Goal: Find specific page/section: Find specific page/section

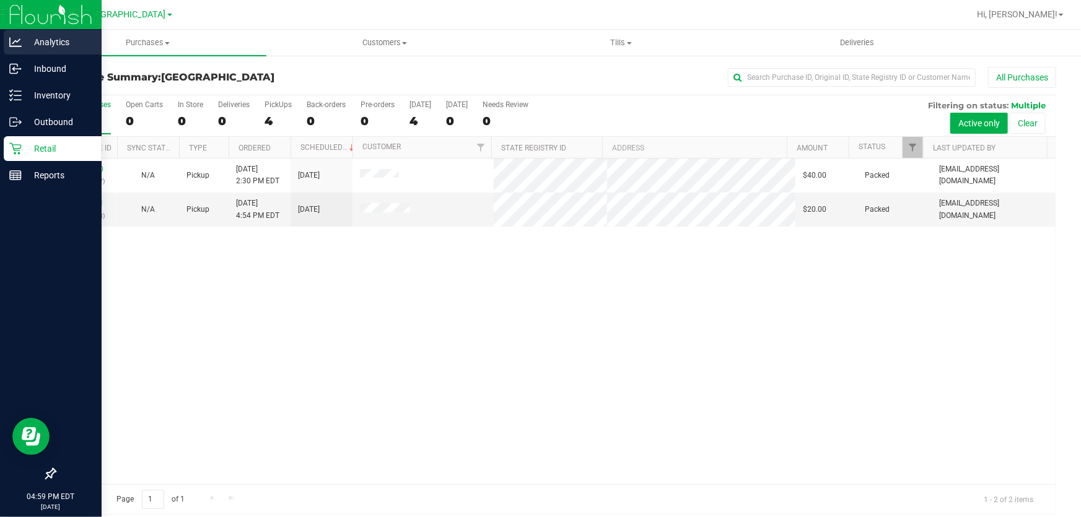
click at [43, 41] on p "Analytics" at bounding box center [59, 42] width 74 height 15
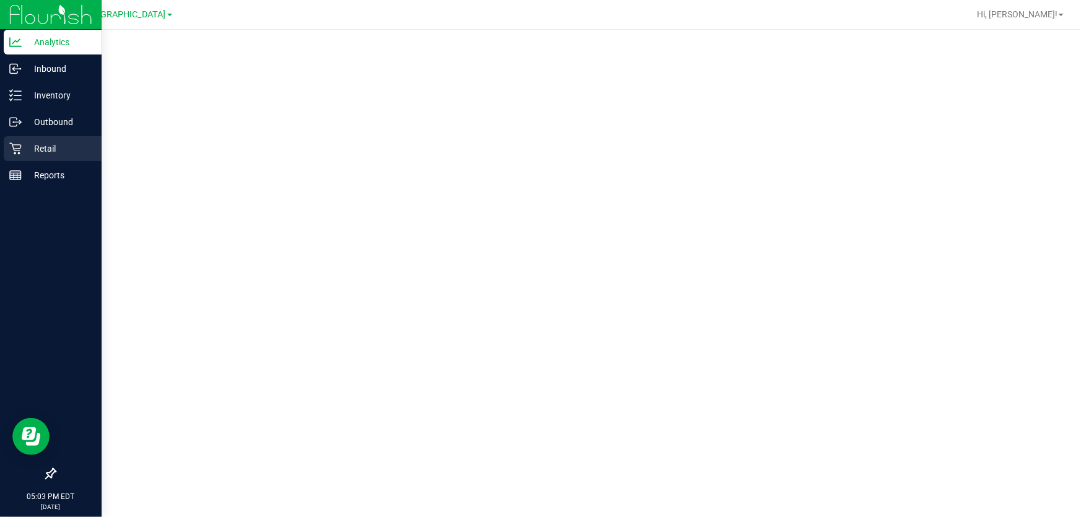
click at [27, 150] on p "Retail" at bounding box center [59, 148] width 74 height 15
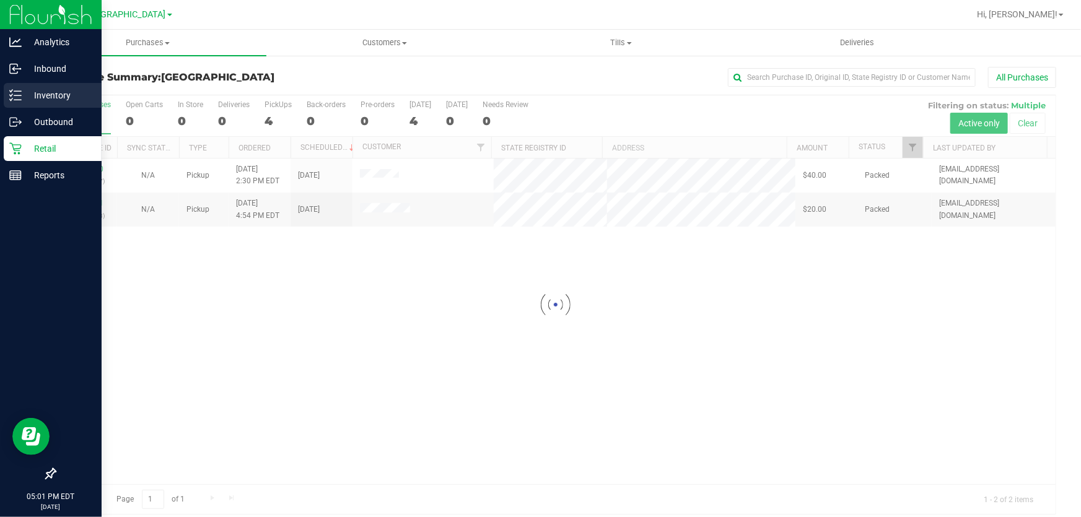
click at [27, 93] on p "Inventory" at bounding box center [59, 95] width 74 height 15
click at [31, 90] on p "Inventory" at bounding box center [59, 95] width 74 height 15
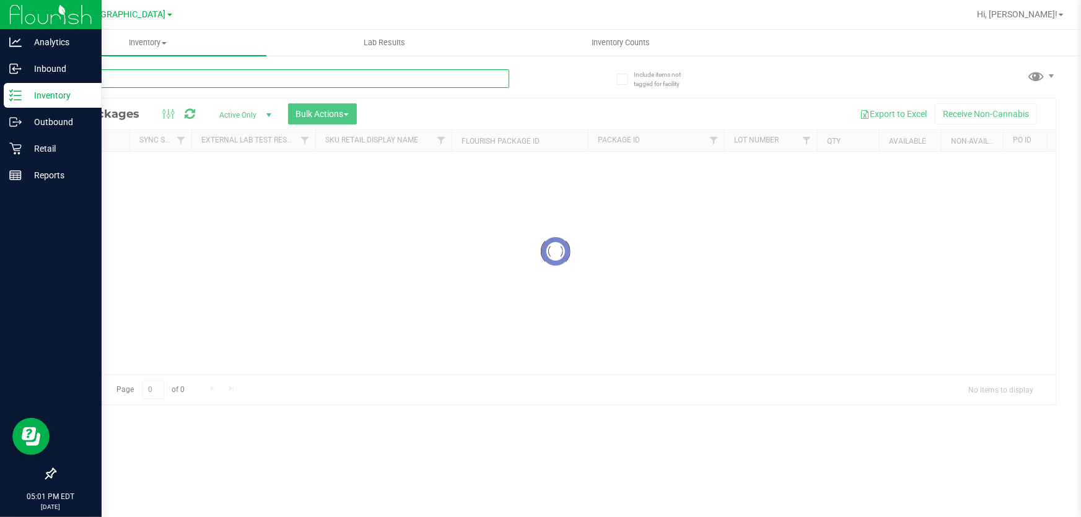
click at [160, 87] on div "Inventory All packages All inventory Waste log Create inventory Lab Results Inv…" at bounding box center [555, 273] width 1051 height 487
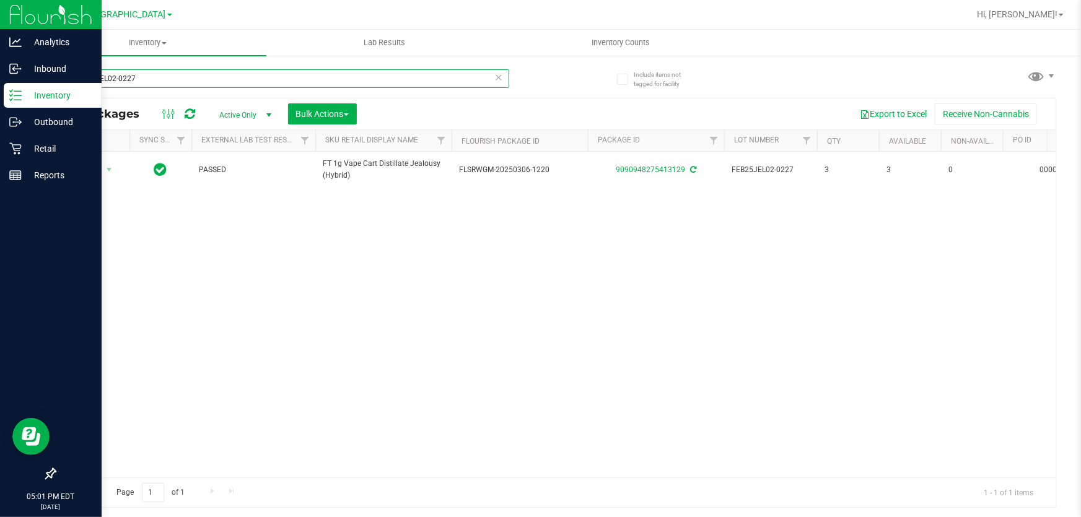
drag, startPoint x: 192, startPoint y: 76, endPoint x: 0, endPoint y: -68, distance: 239.8
click at [0, 0] on html "Analytics Inbound Inventory Outbound Retail Reports 05:01 PM EDT [DATE] 08/19 […" at bounding box center [540, 258] width 1081 height 517
paste input "OCT24PEX02B-1023"
type input "OCT24PEX02B-1023"
drag, startPoint x: 198, startPoint y: 86, endPoint x: 0, endPoint y: 66, distance: 199.2
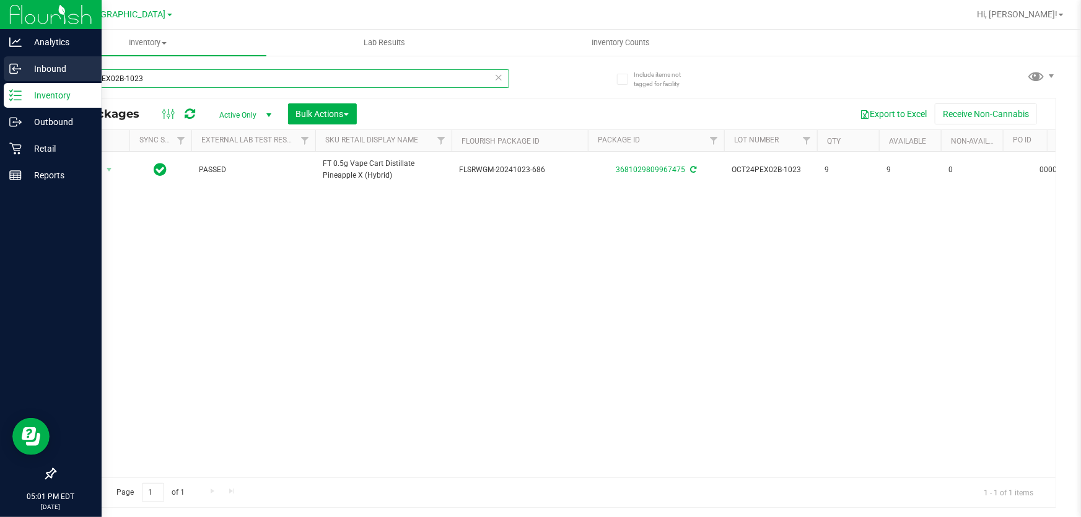
click at [0, 78] on div "Analytics Inbound Inventory Outbound Retail Reports 05:01 PM EDT [DATE] 08/19 […" at bounding box center [540, 258] width 1081 height 517
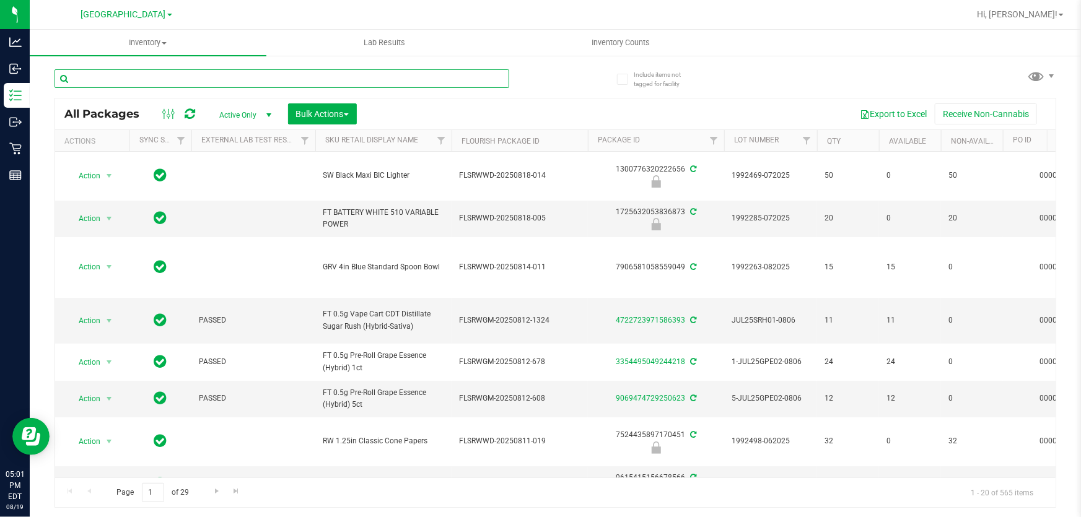
click at [296, 72] on input "text" at bounding box center [282, 78] width 455 height 19
paste input "SEP24AFT01B-0930"
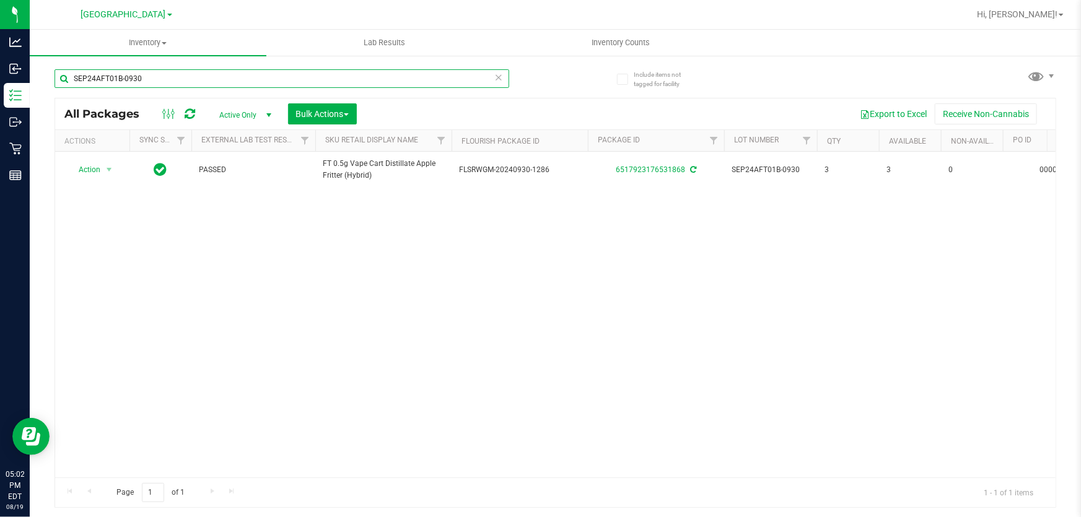
drag, startPoint x: 216, startPoint y: 83, endPoint x: 0, endPoint y: -6, distance: 233.2
click at [0, 0] on html "Analytics Inbound Inventory Outbound Retail Reports 05:02 PM EDT [DATE] 08/19 […" at bounding box center [540, 258] width 1081 height 517
paste input "MSA01-0911"
type input "SEP24MSA01-0911"
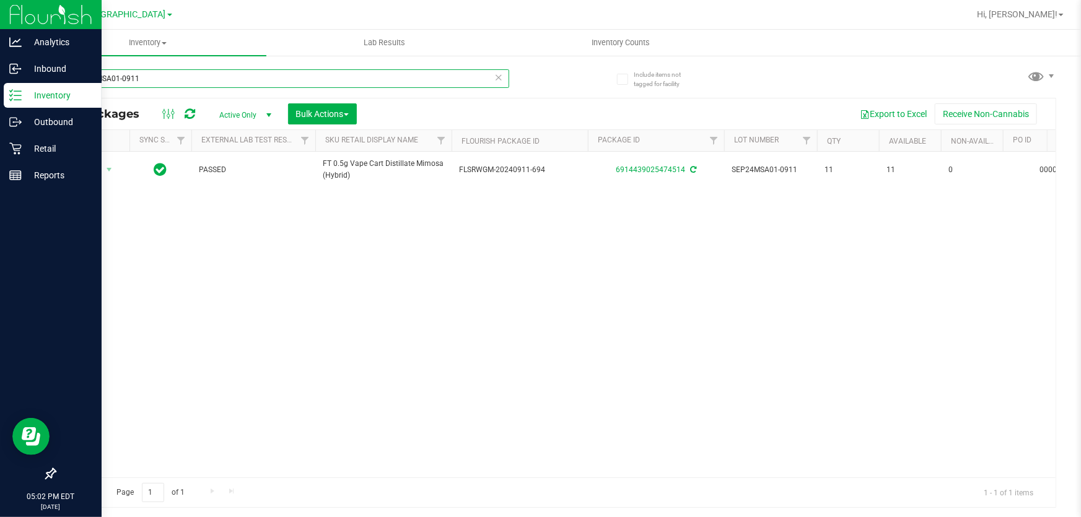
drag, startPoint x: 217, startPoint y: 82, endPoint x: 0, endPoint y: 8, distance: 229.7
click at [0, 8] on div "Analytics Inbound Inventory Outbound Retail Reports 05:02 PM EDT [DATE] 08/19 […" at bounding box center [540, 258] width 1081 height 517
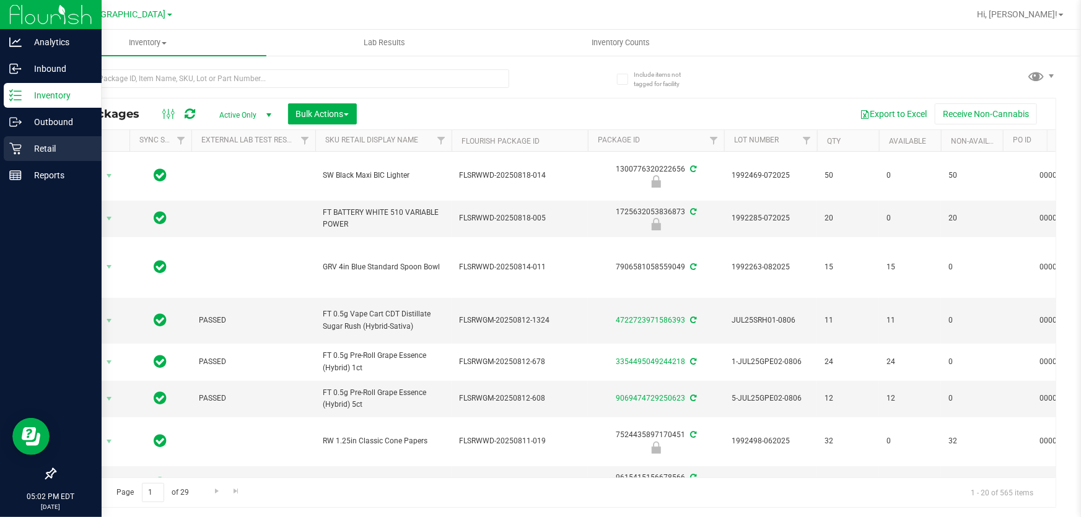
click at [24, 147] on p "Retail" at bounding box center [59, 148] width 74 height 15
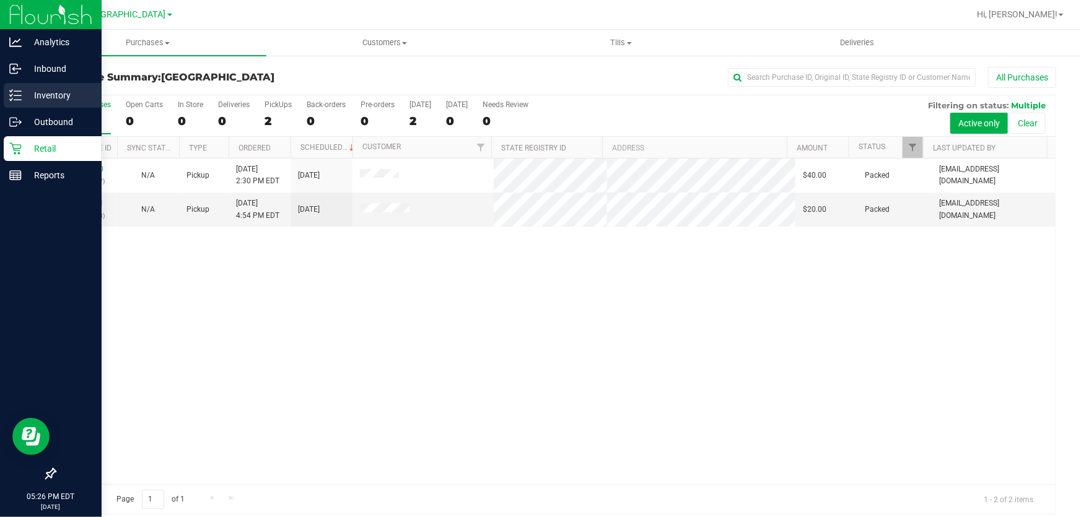
click at [85, 100] on p "Inventory" at bounding box center [59, 95] width 74 height 15
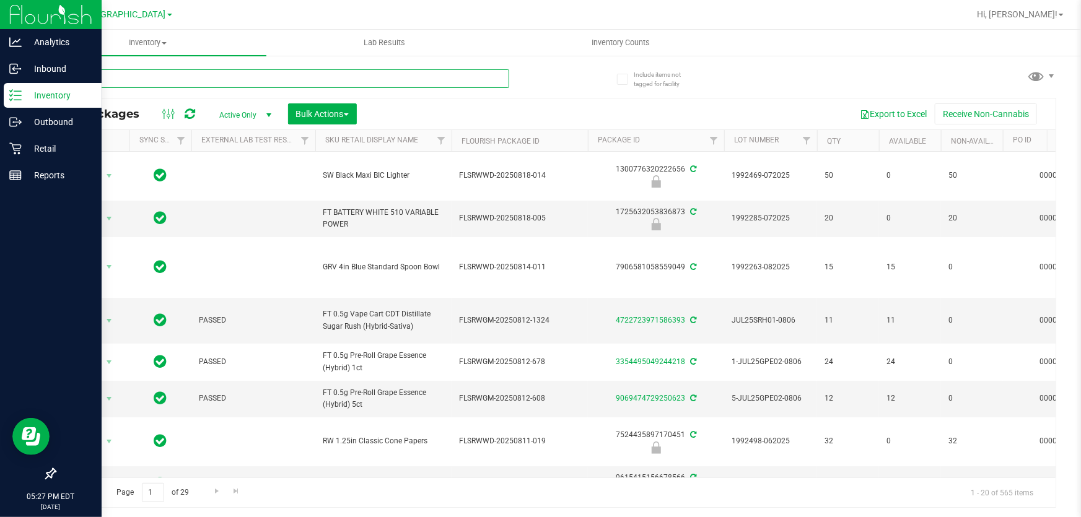
drag, startPoint x: 276, startPoint y: 159, endPoint x: 229, endPoint y: 77, distance: 94.1
click at [229, 77] on input "text" at bounding box center [282, 78] width 455 height 19
type input "little"
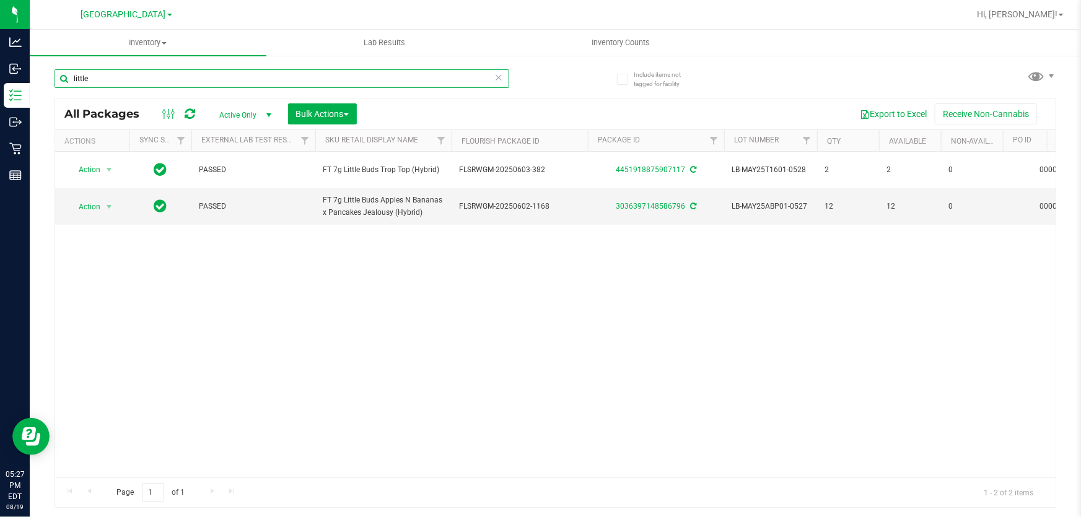
drag, startPoint x: 113, startPoint y: 85, endPoint x: 0, endPoint y: -39, distance: 167.5
click at [0, 0] on html "Analytics Inbound Inventory Outbound Retail Reports 05:27 PM EDT [DATE] 08/19 […" at bounding box center [540, 258] width 1081 height 517
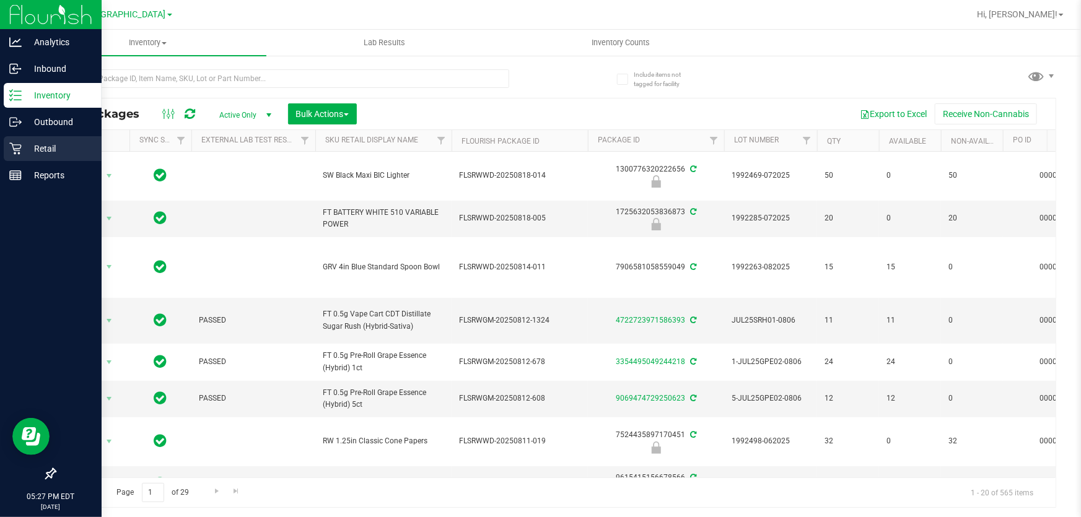
click at [28, 146] on p "Retail" at bounding box center [59, 148] width 74 height 15
